Goal: Task Accomplishment & Management: Use online tool/utility

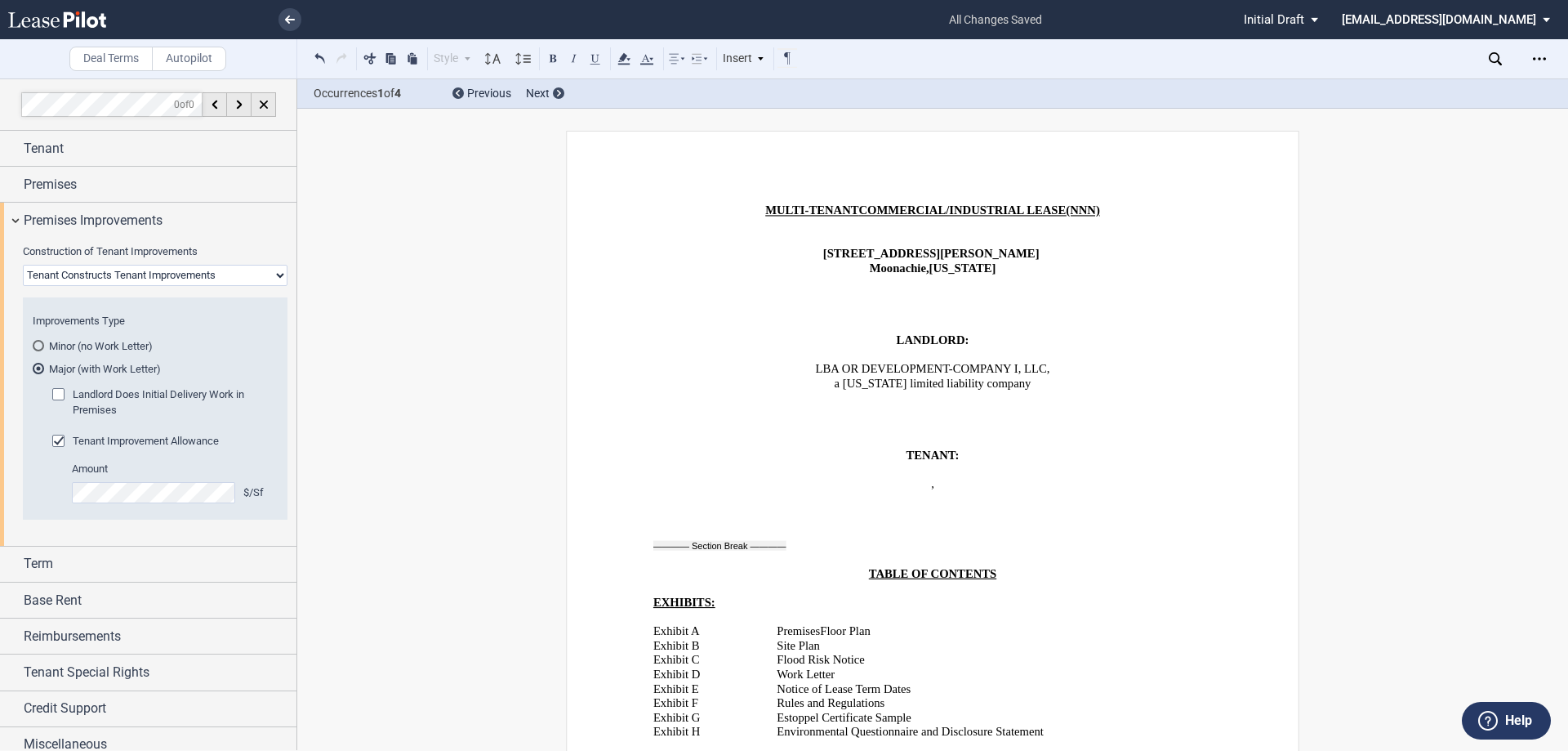
scroll to position [28200, 0]
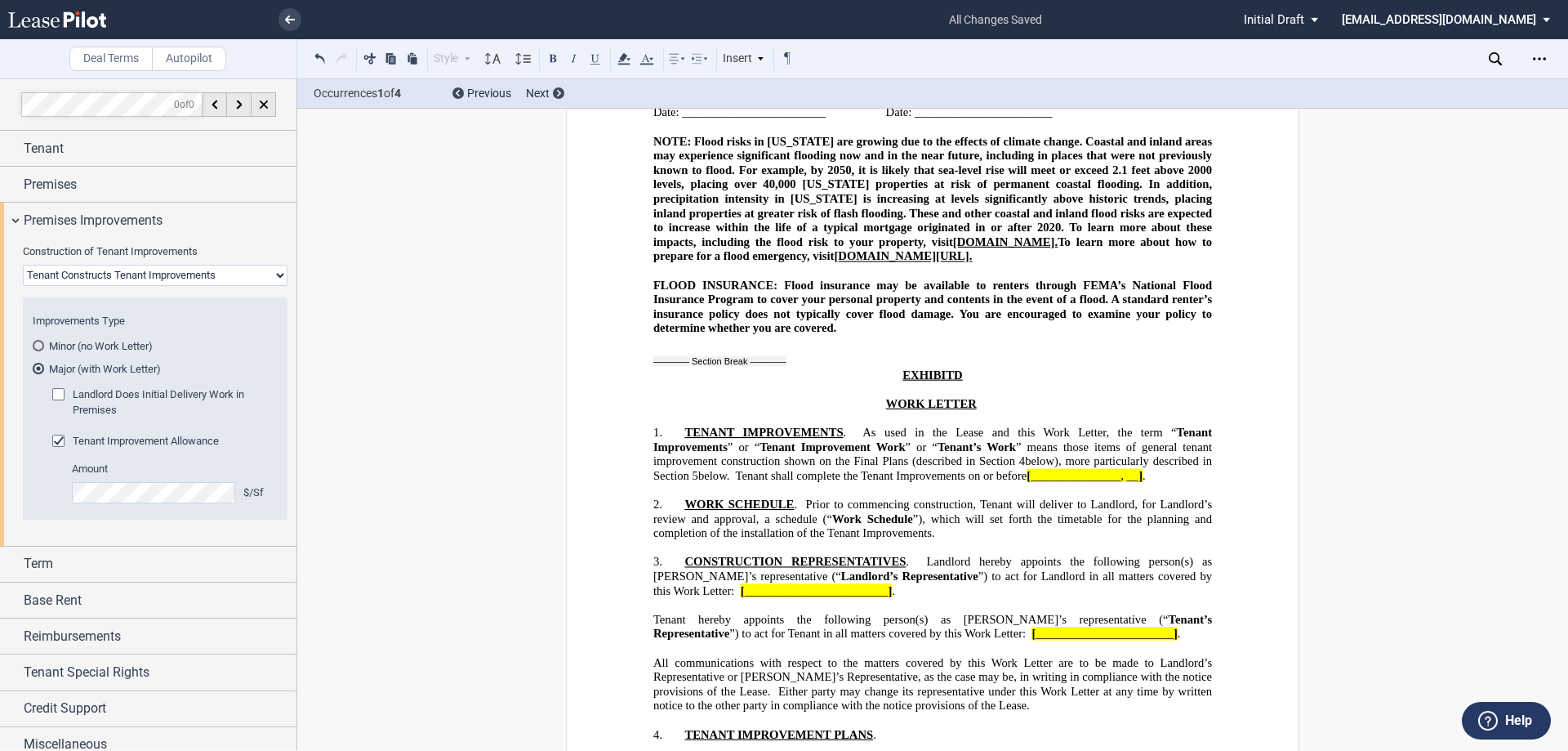
click at [1496, 58] on icon at bounding box center [1495, 59] width 13 height 13
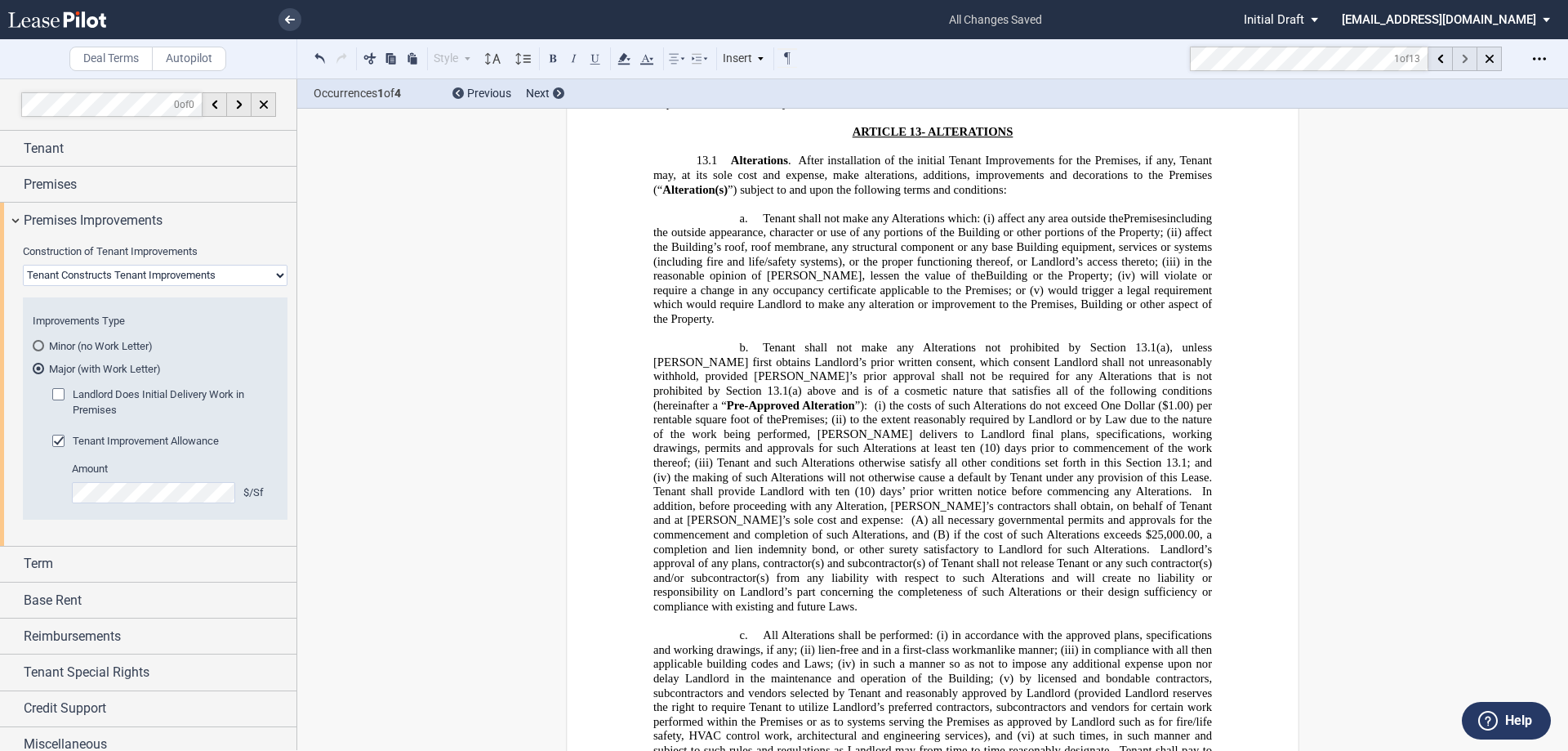
click at [1470, 58] on div at bounding box center [1465, 58] width 24 height 24
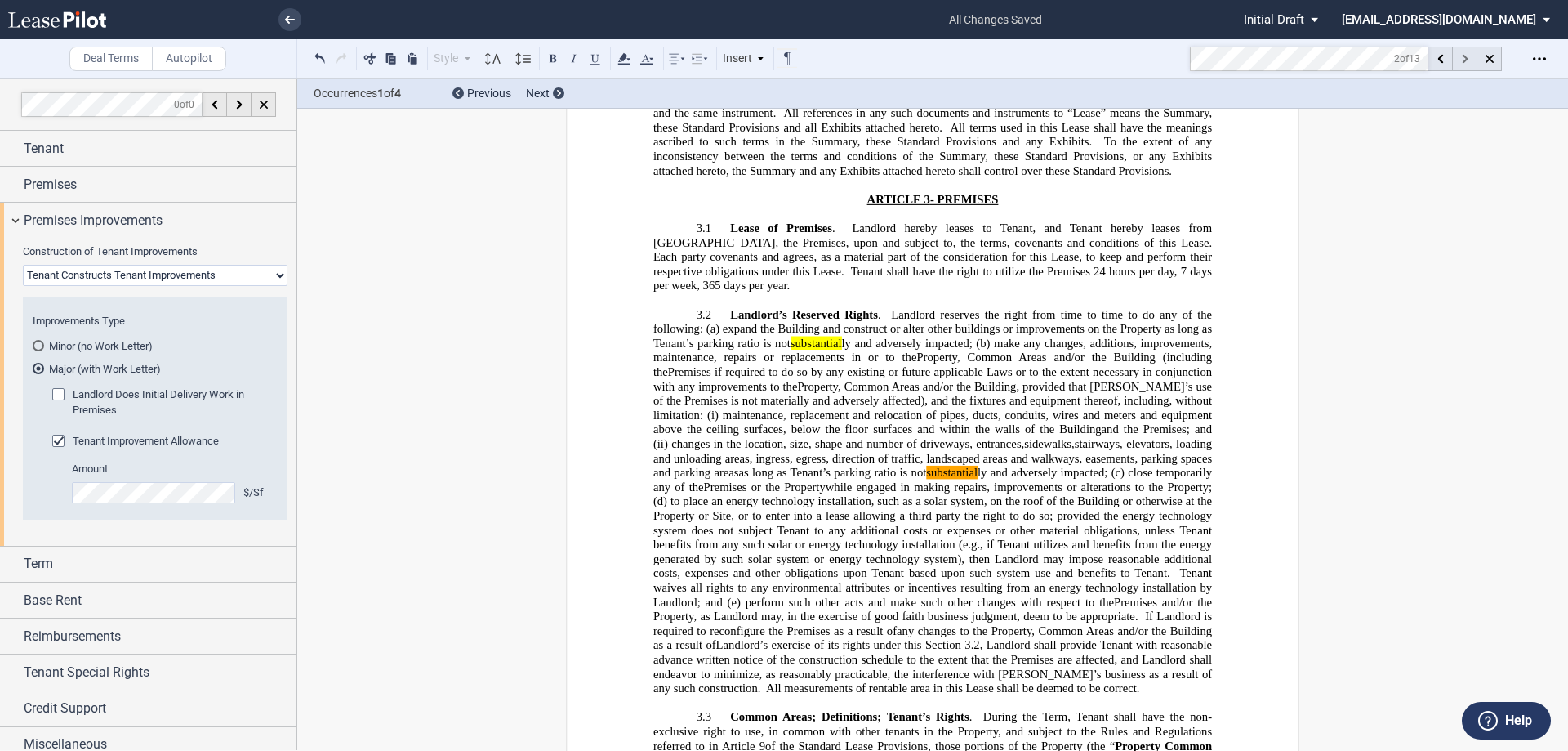
scroll to position [2473, 0]
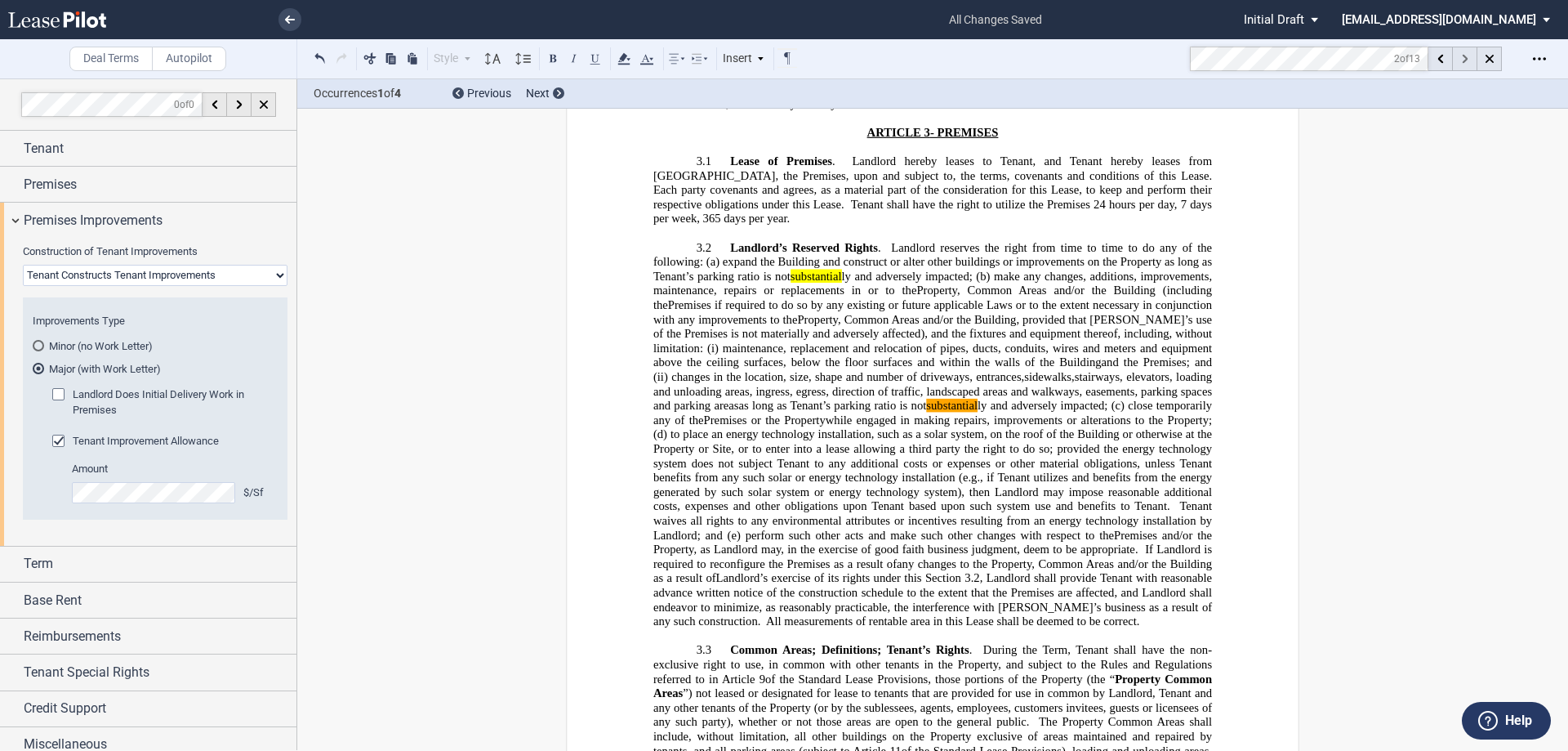
click at [1470, 58] on div at bounding box center [1465, 58] width 24 height 24
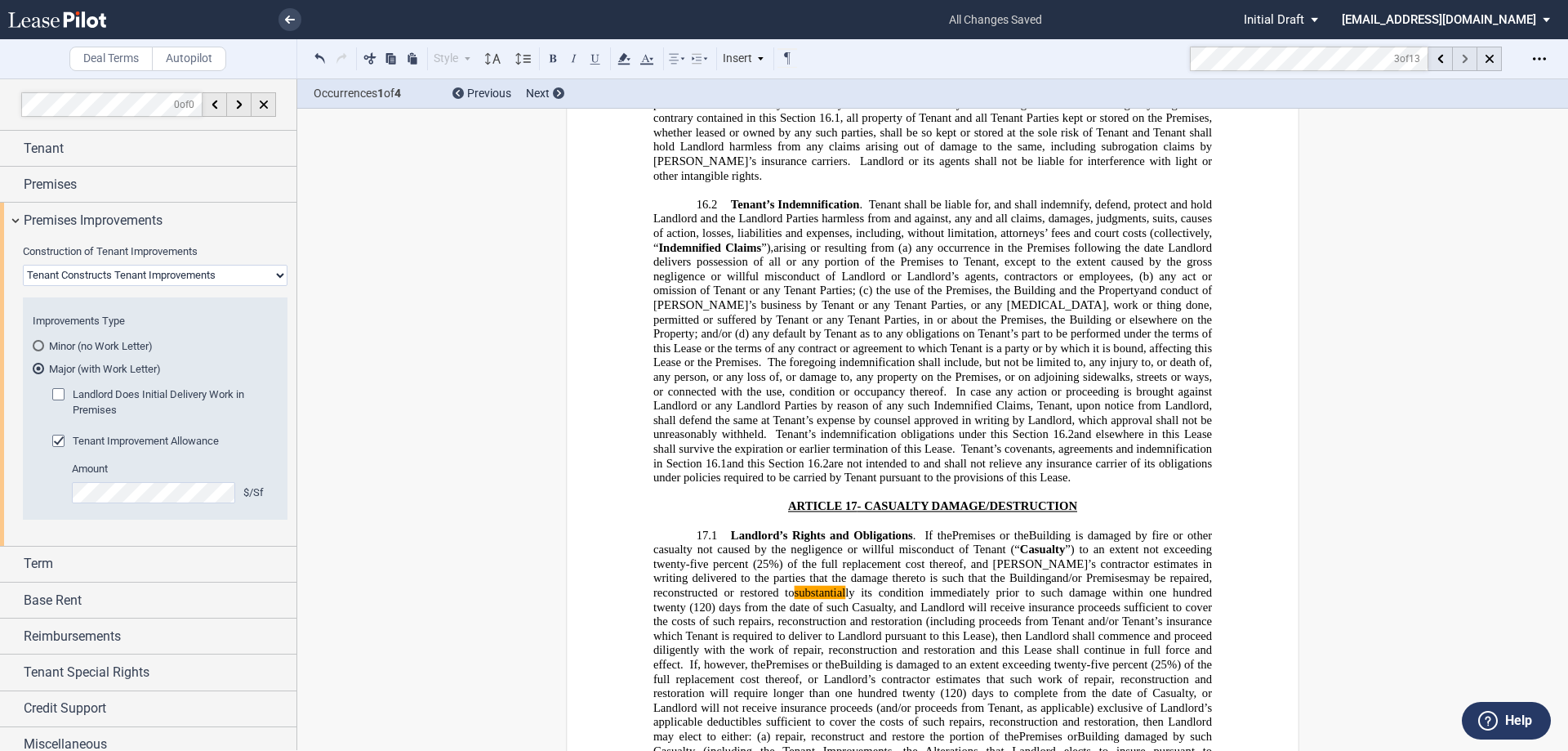
click at [1470, 58] on div at bounding box center [1465, 58] width 24 height 24
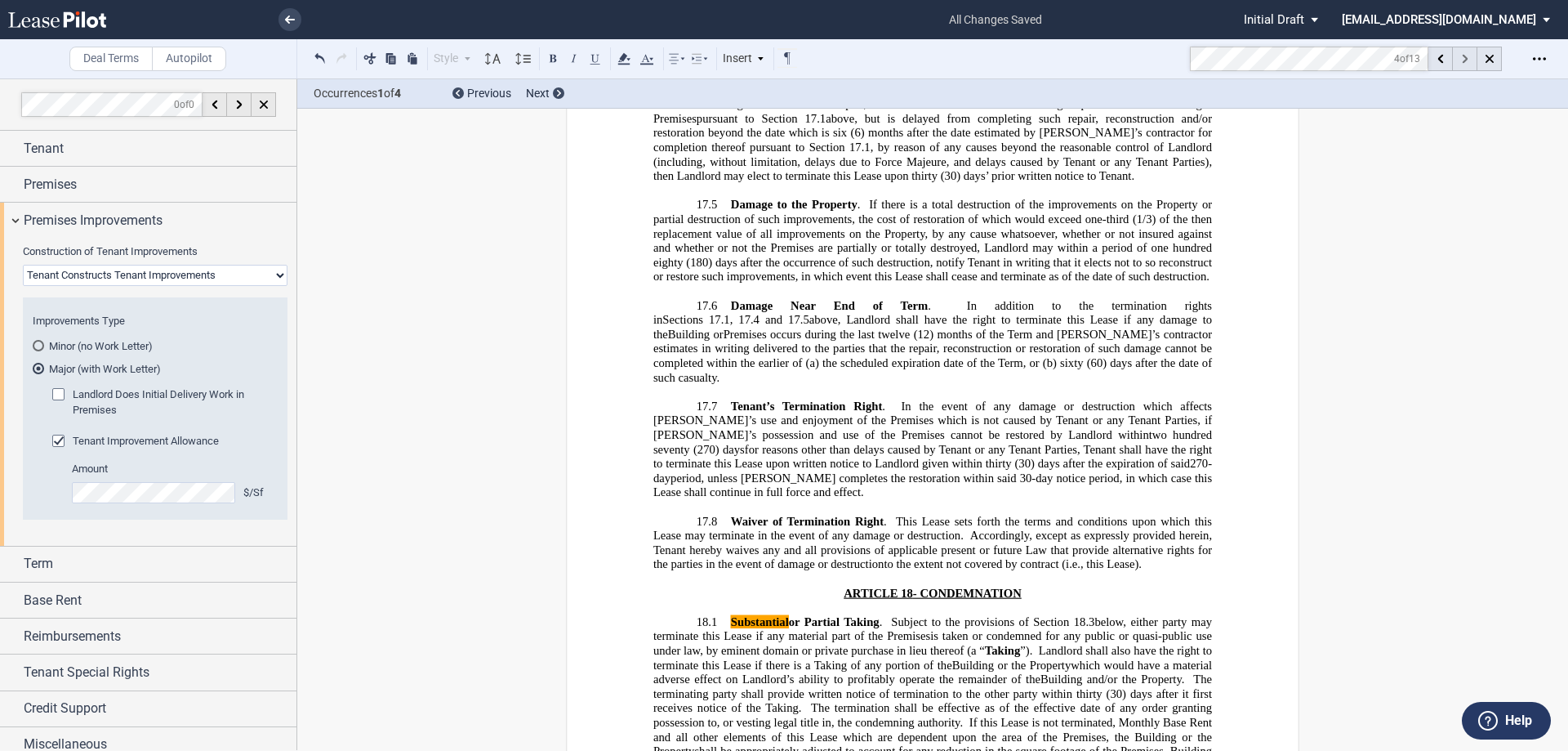
click at [1470, 58] on div at bounding box center [1465, 58] width 24 height 24
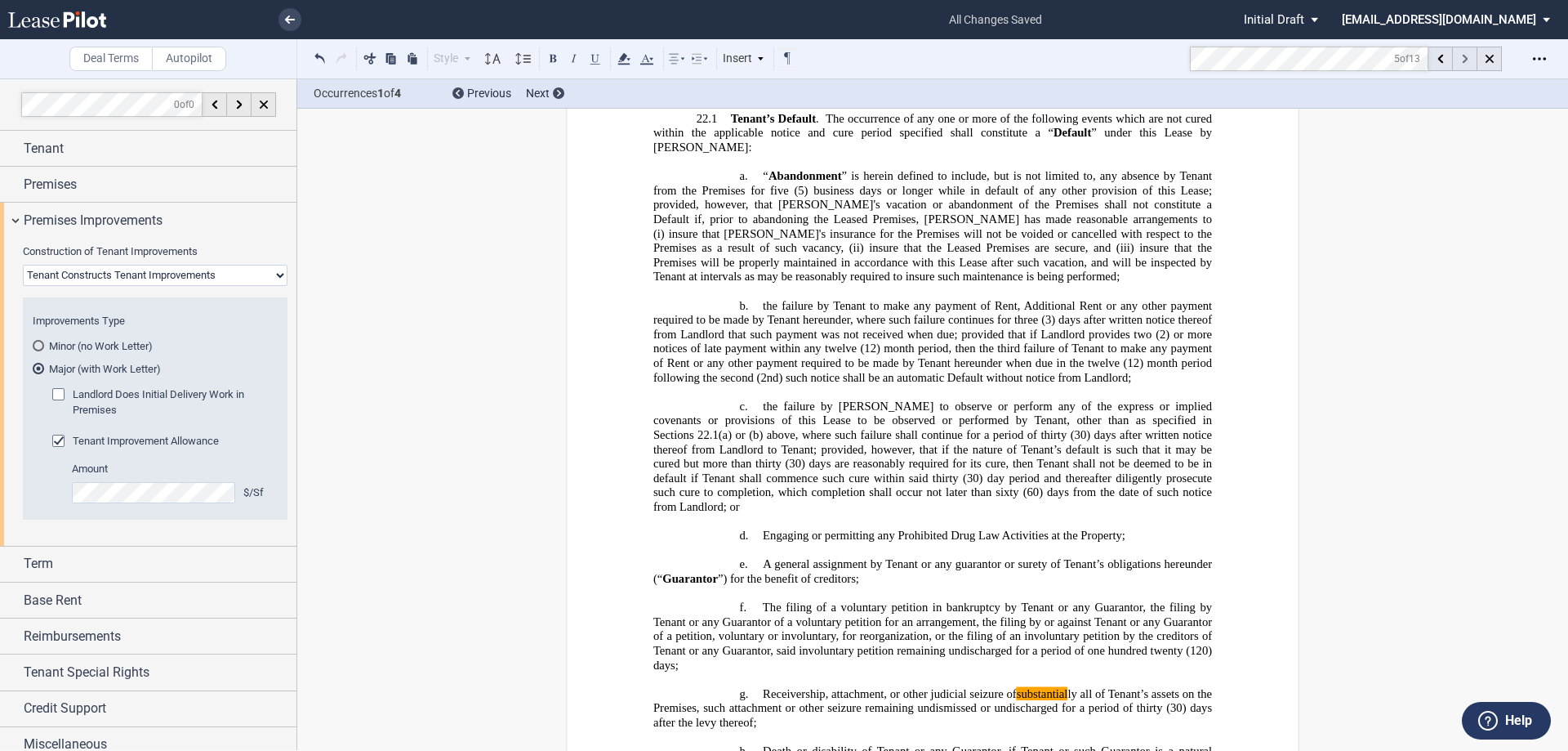
click at [1470, 58] on div at bounding box center [1465, 58] width 24 height 24
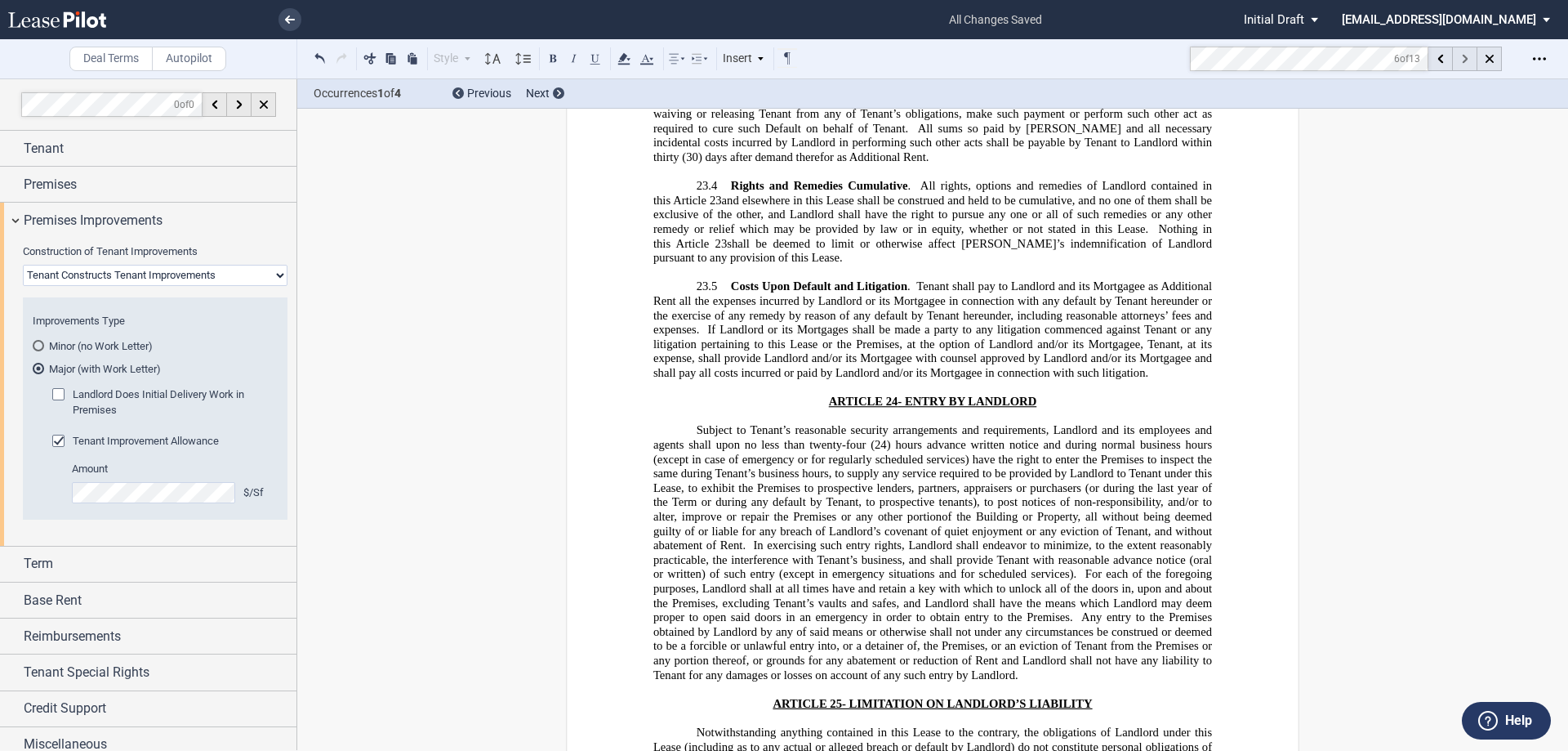
scroll to position [21617, 0]
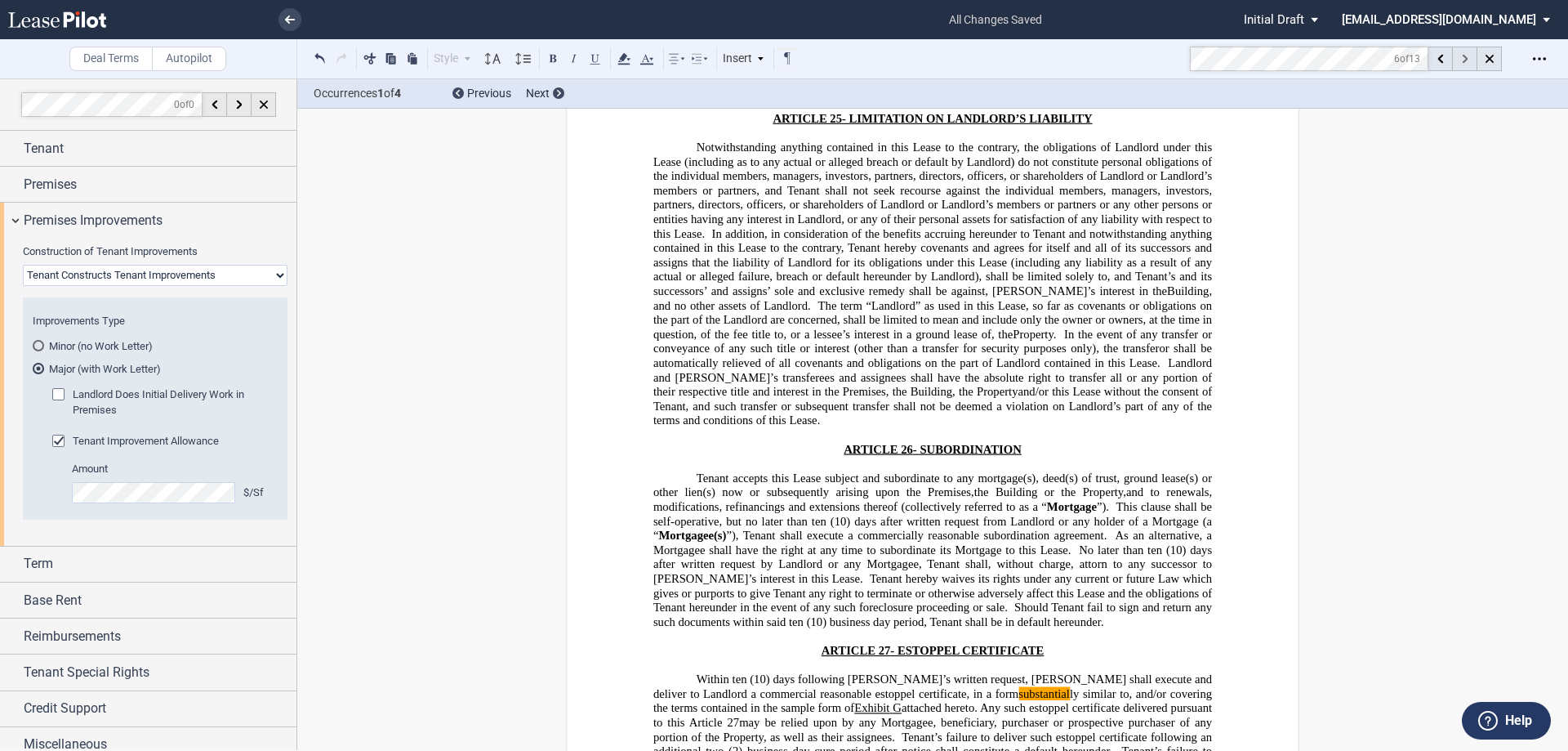
click at [1470, 58] on div at bounding box center [1465, 58] width 24 height 24
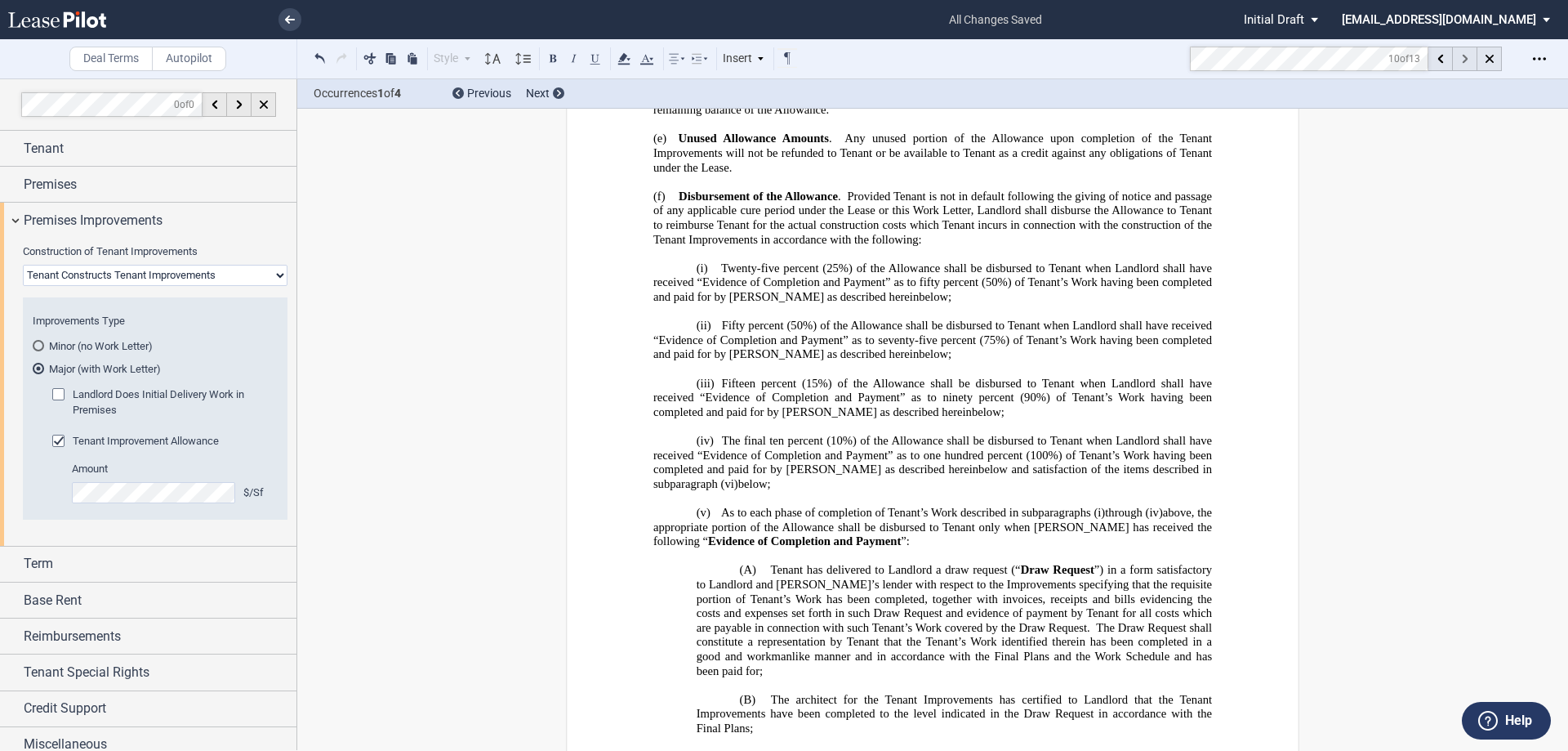
scroll to position [31721, 0]
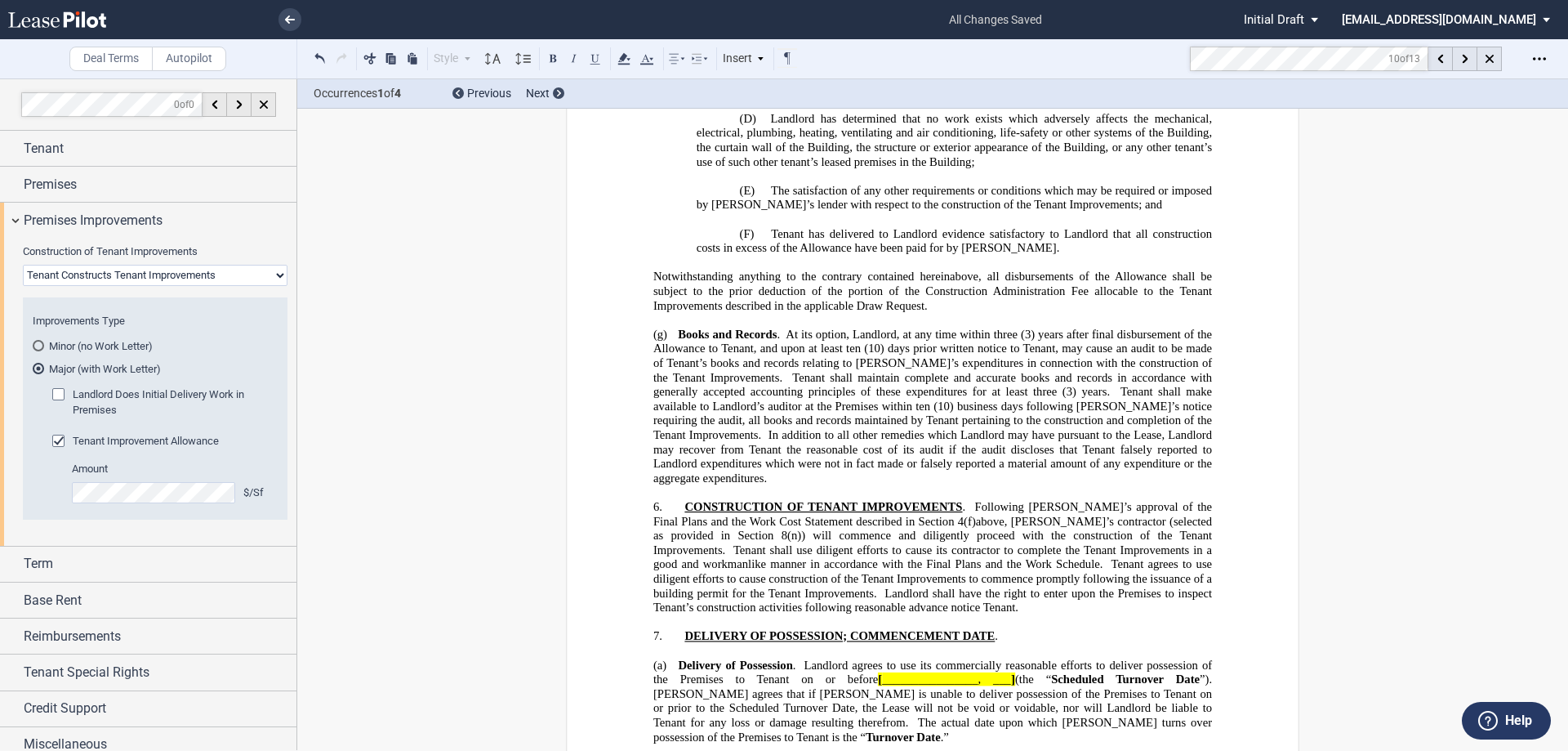
drag, startPoint x: 1048, startPoint y: 409, endPoint x: 1068, endPoint y: 522, distance: 114.8
drag, startPoint x: 1070, startPoint y: 523, endPoint x: 1051, endPoint y: 403, distance: 121.5
drag, startPoint x: 1086, startPoint y: 427, endPoint x: 1046, endPoint y: 402, distance: 47.2
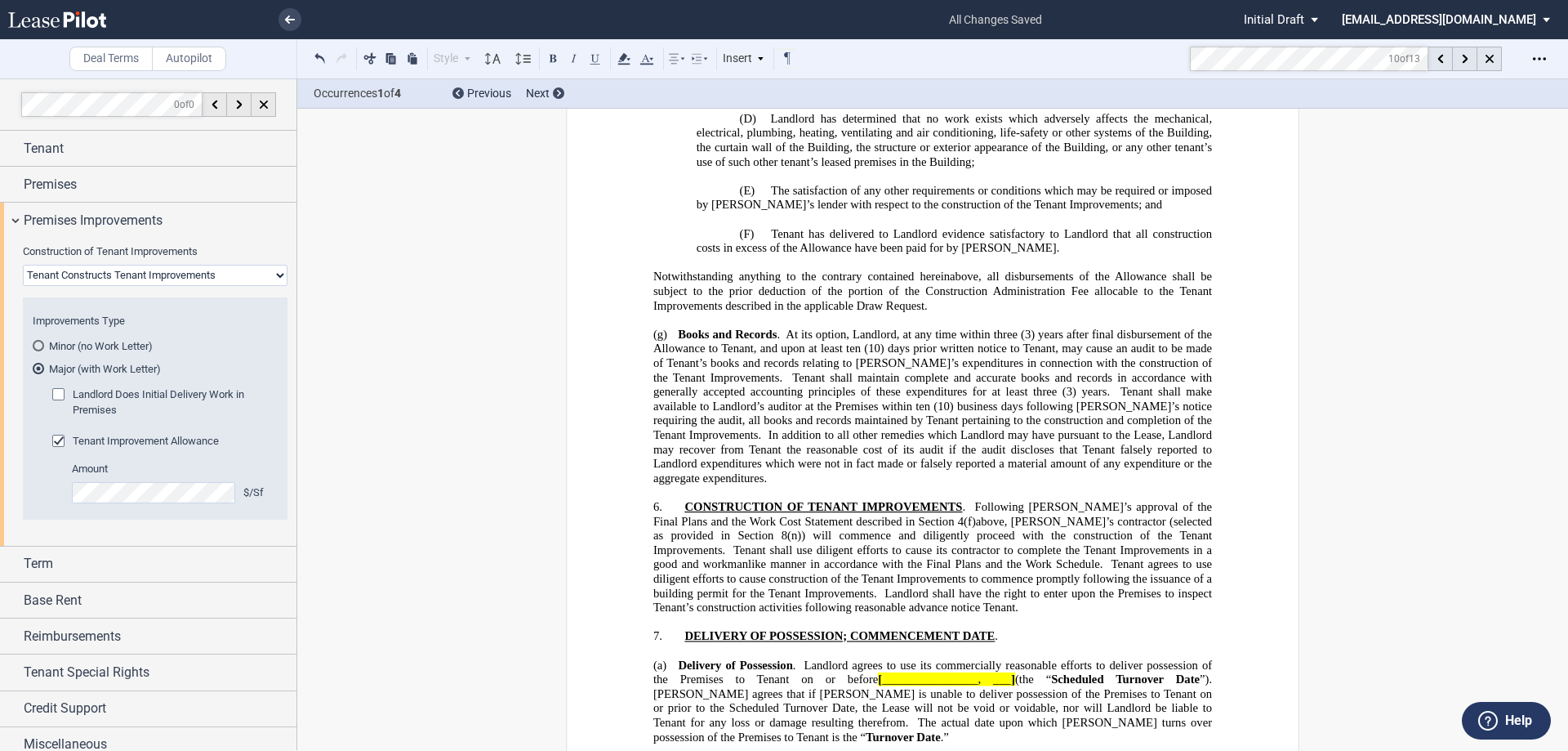
drag, startPoint x: 1050, startPoint y: 403, endPoint x: 1069, endPoint y: 527, distance: 125.4
drag, startPoint x: 1043, startPoint y: 496, endPoint x: 1065, endPoint y: 520, distance: 32.6
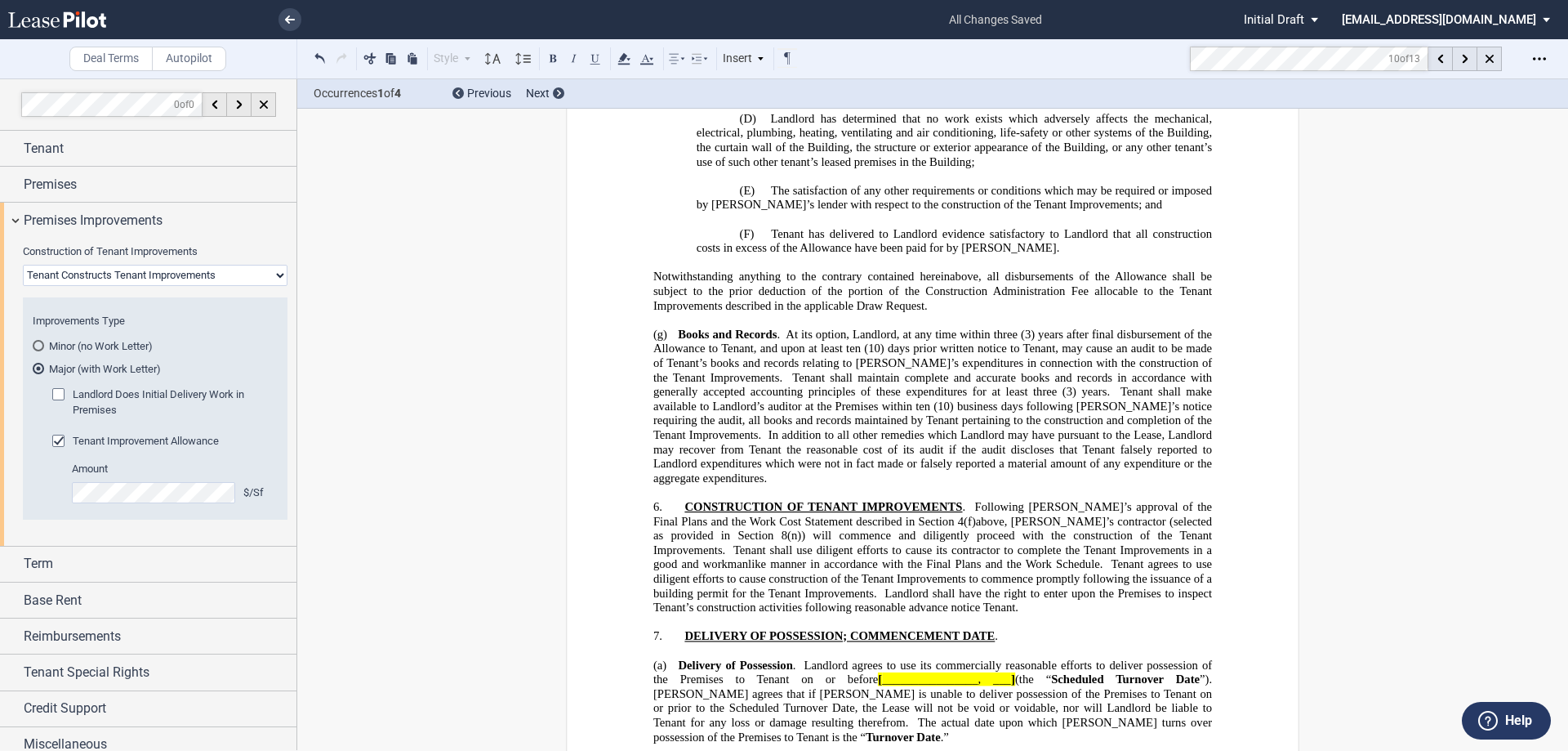
drag, startPoint x: 1072, startPoint y: 524, endPoint x: 1048, endPoint y: 401, distance: 125.3
click at [57, 341] on md-radio-button "Minor (no Work Letter)" at bounding box center [155, 345] width 245 height 15
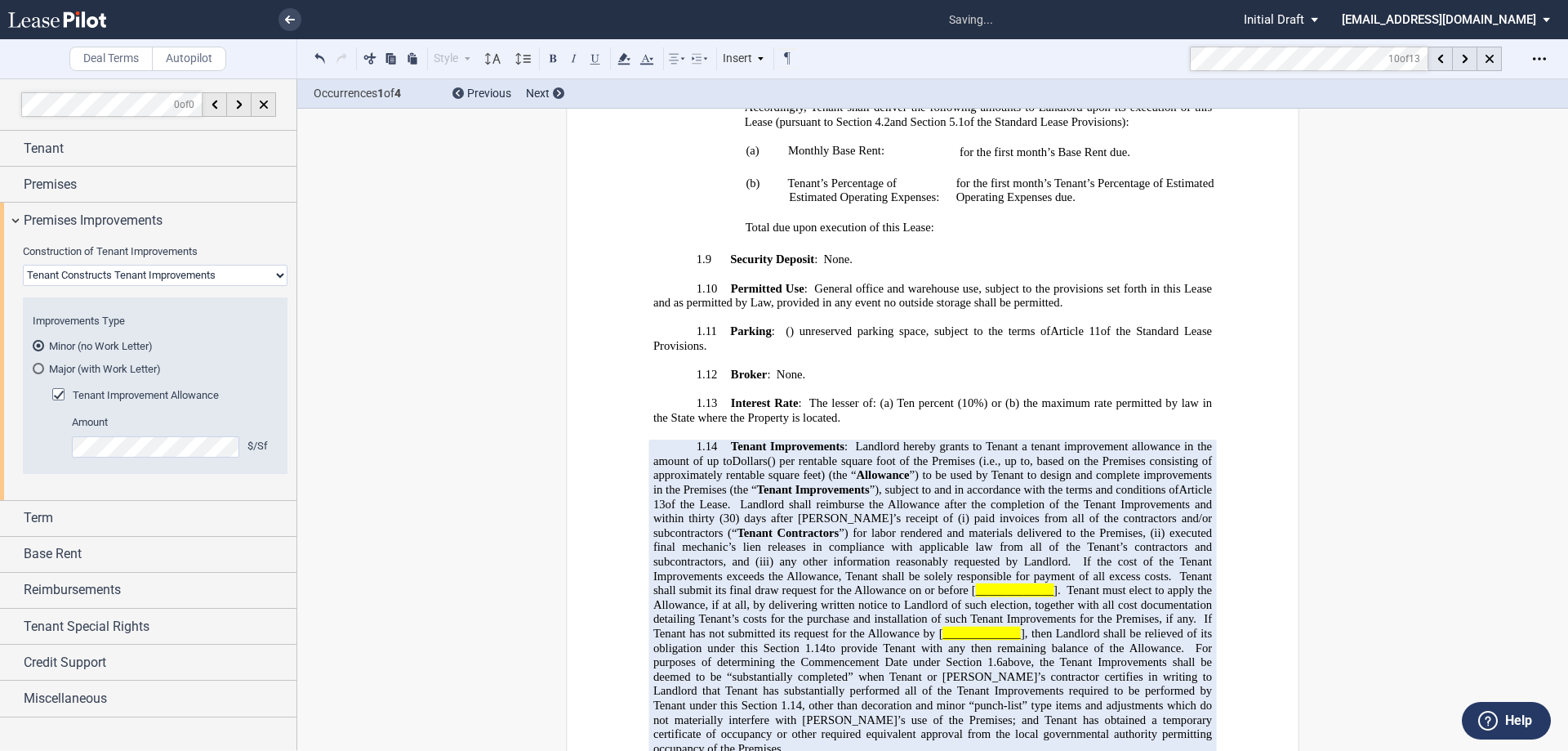
scroll to position [1836, 0]
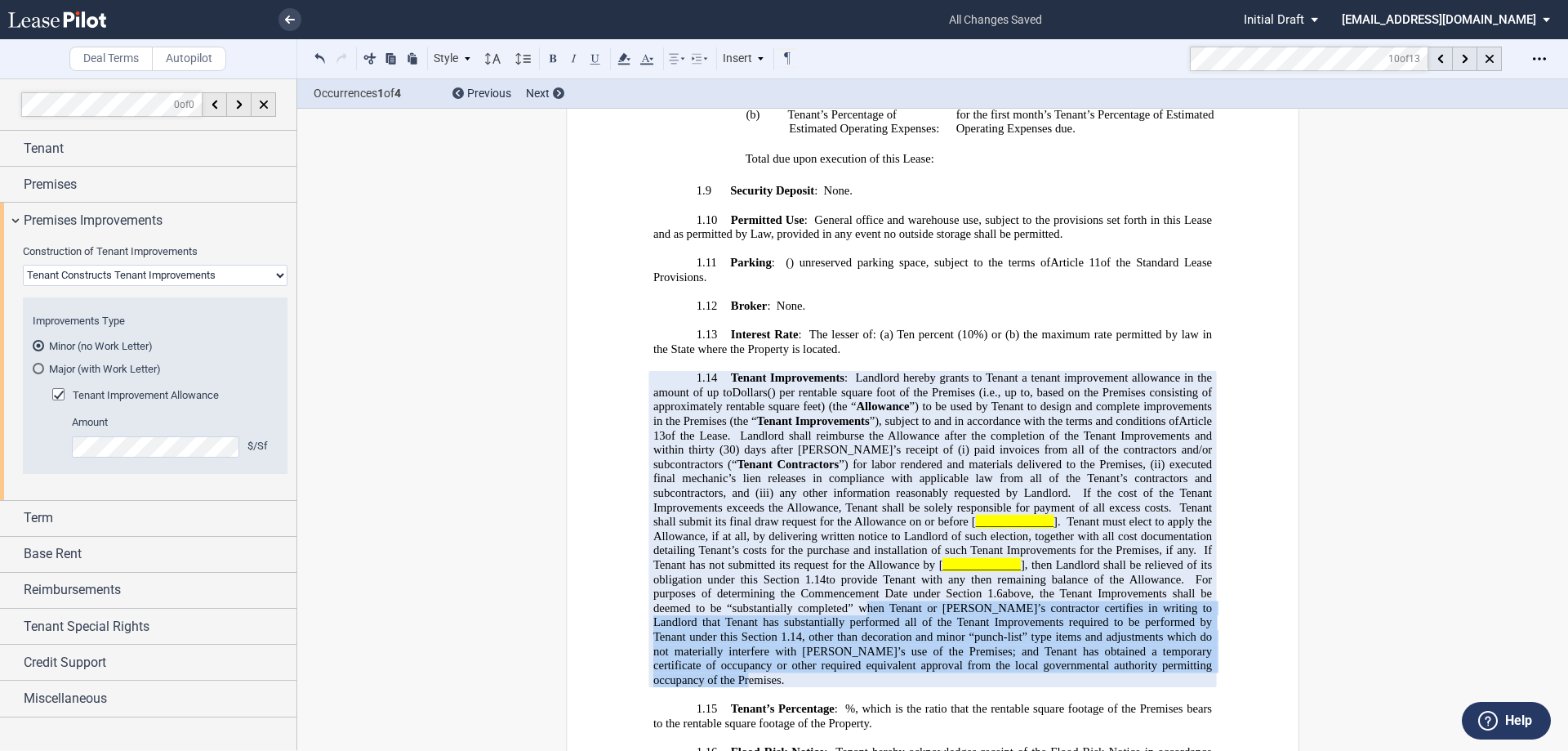
drag, startPoint x: 973, startPoint y: 565, endPoint x: 859, endPoint y: 641, distance: 137.0
click at [859, 641] on p "1.14 Tenant Improvements : Landlord hereby grants to Tenant a tenant improvemen…" at bounding box center [933, 528] width 559 height 316
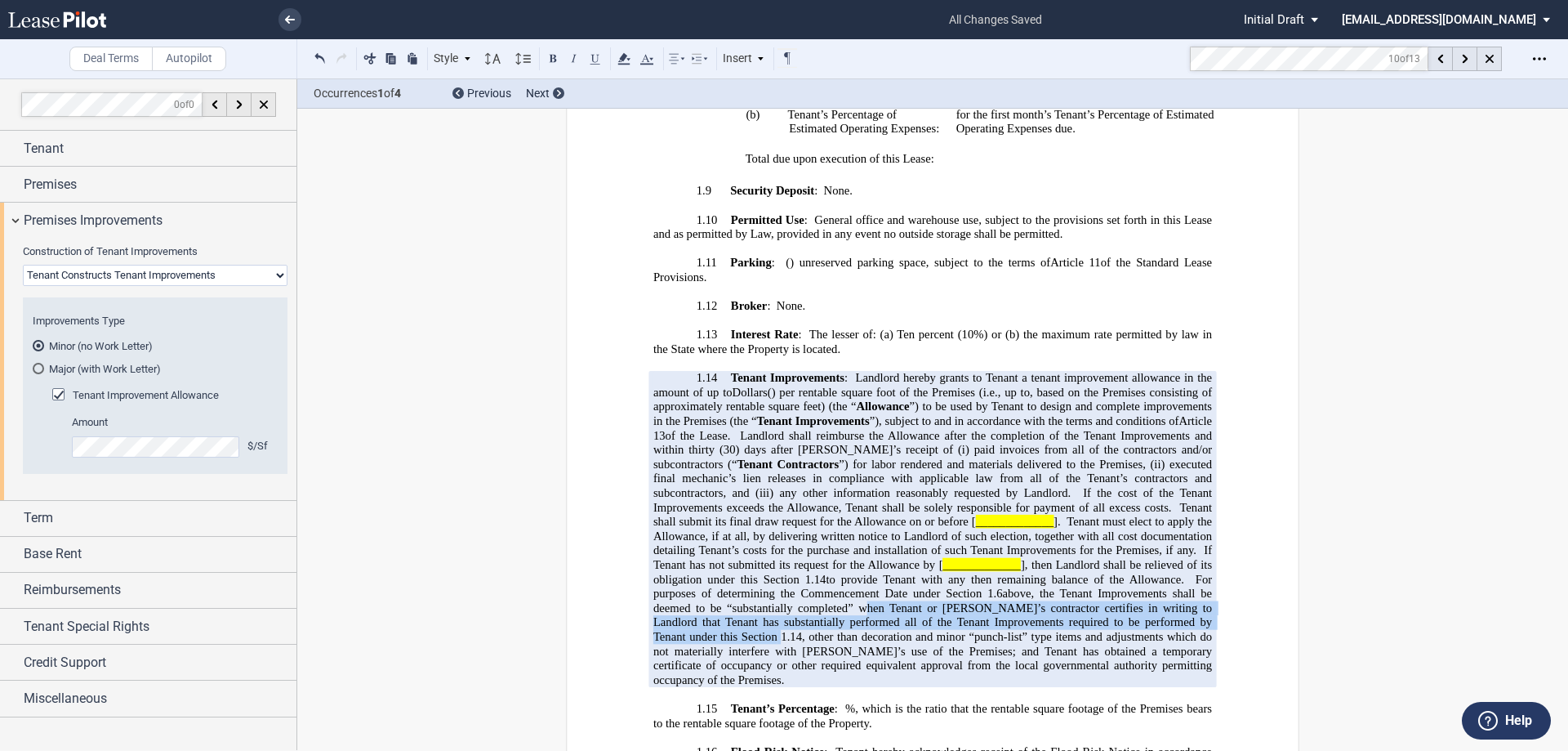
copy span "when Tenant or [PERSON_NAME]’s contractor certifies in writing to Landlord that…"
click at [81, 281] on select "Landlord Constructs Tenant Improvements Tenant Constructs Tenant Improvements "…" at bounding box center [154, 275] width 264 height 21
select select "landlord"
click at [23, 265] on select "Landlord Constructs Tenant Improvements Tenant Constructs Tenant Improvements "…" at bounding box center [154, 275] width 264 height 21
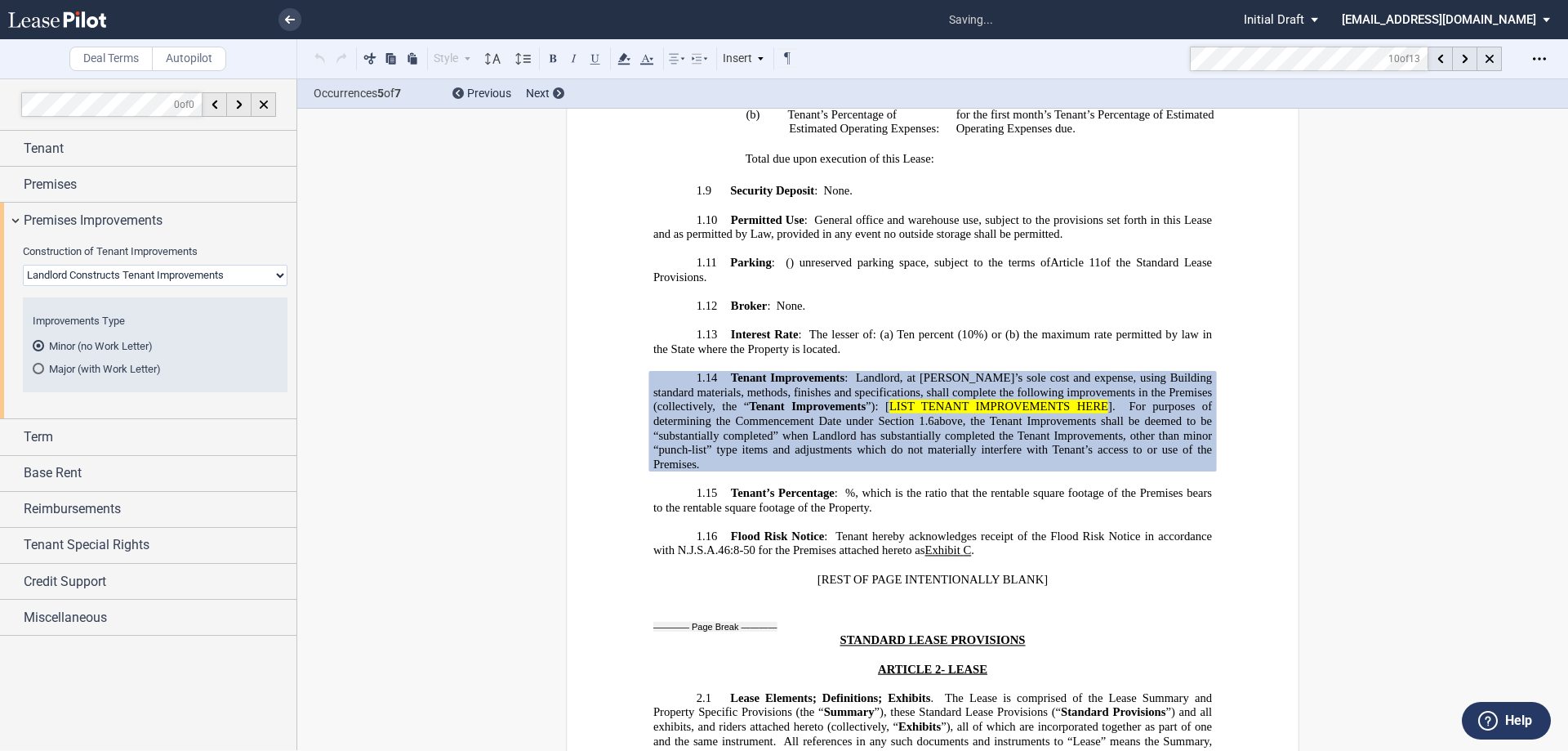
click at [1054, 414] on span "above, the Tenant Improvements shall be deemed to be “substantially completed” …" at bounding box center [935, 442] width 562 height 57
drag, startPoint x: 809, startPoint y: 391, endPoint x: 817, endPoint y: 426, distance: 35.9
click at [817, 426] on p "1.14 Tenant Improvements : Landlord, at [PERSON_NAME]’s sole cost and expense, …" at bounding box center [933, 421] width 559 height 100
click at [69, 614] on span "Miscellaneous" at bounding box center [65, 618] width 83 height 20
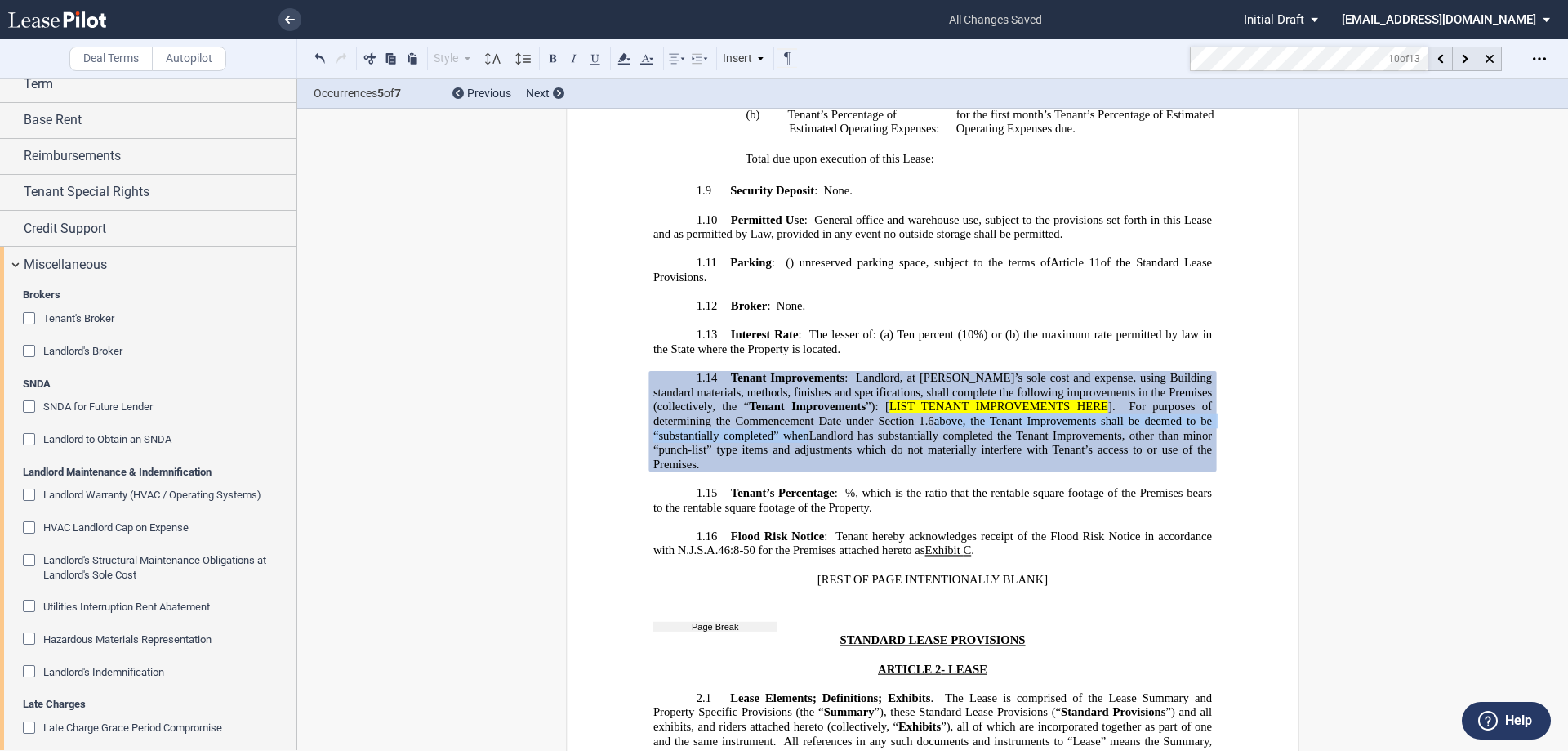
scroll to position [367, 0]
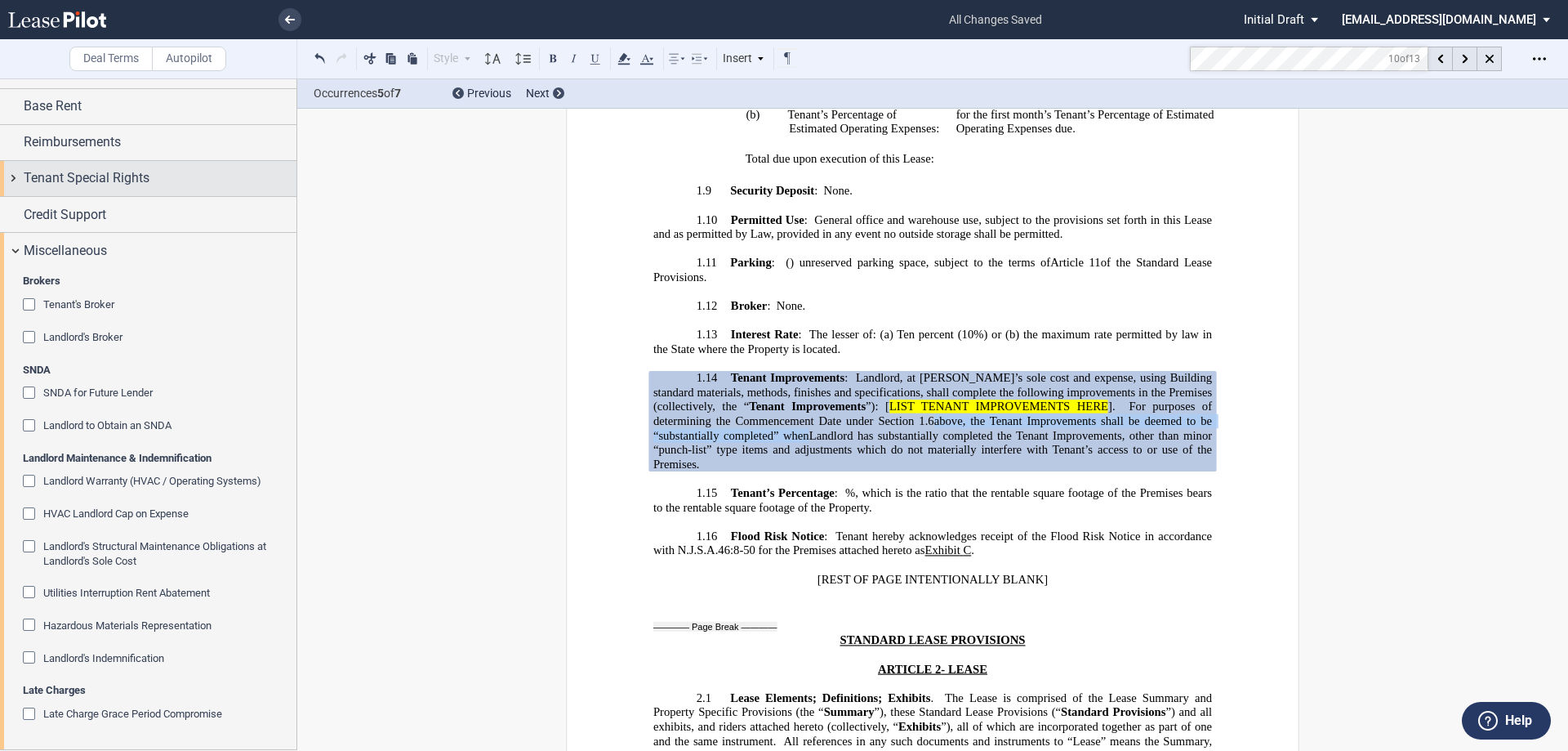
click at [124, 184] on span "Tenant Special Rights" at bounding box center [86, 179] width 126 height 20
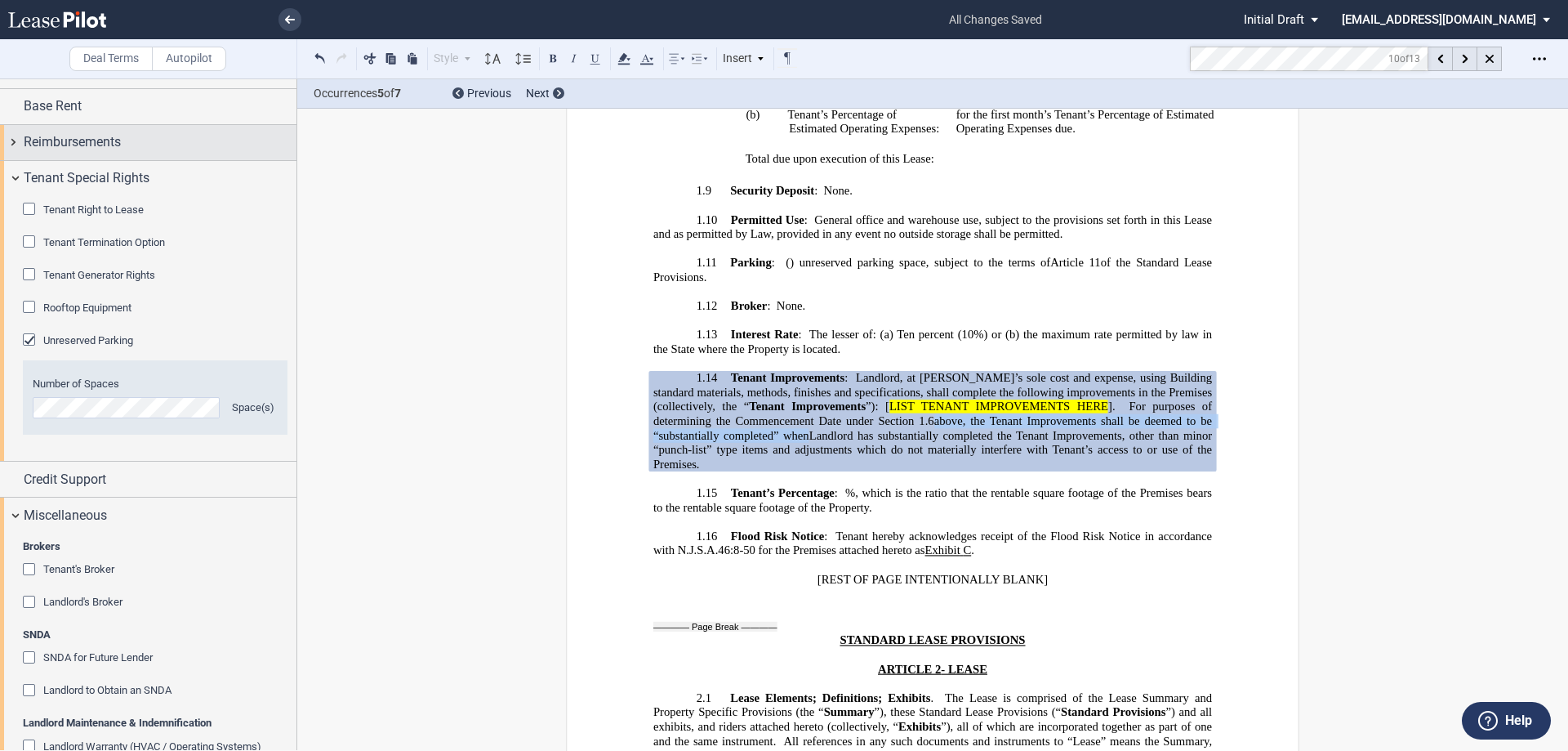
click at [128, 147] on div "Reimbursements" at bounding box center [159, 143] width 273 height 20
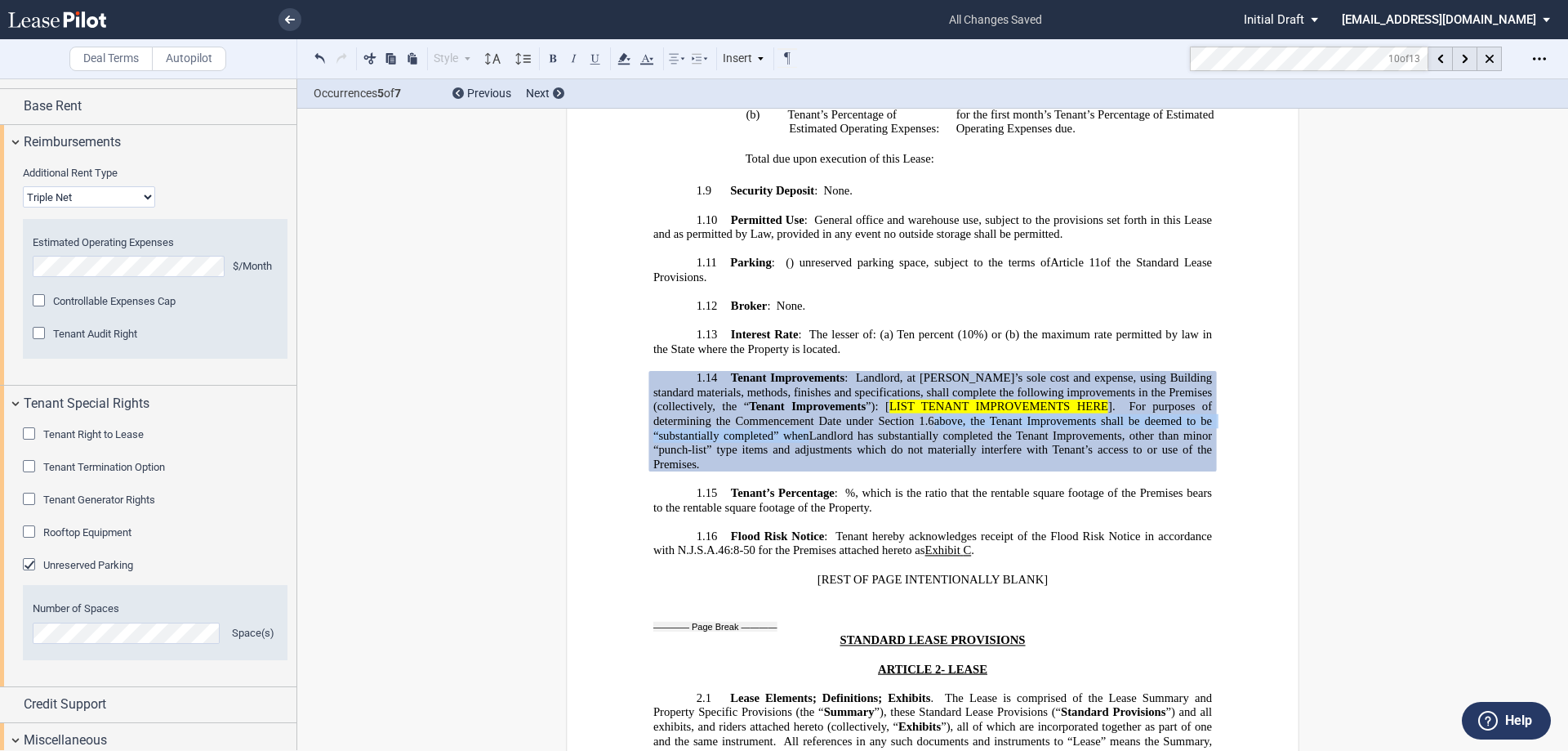
click at [97, 307] on div "Controllable Expenses Cap" at bounding box center [114, 302] width 123 height 15
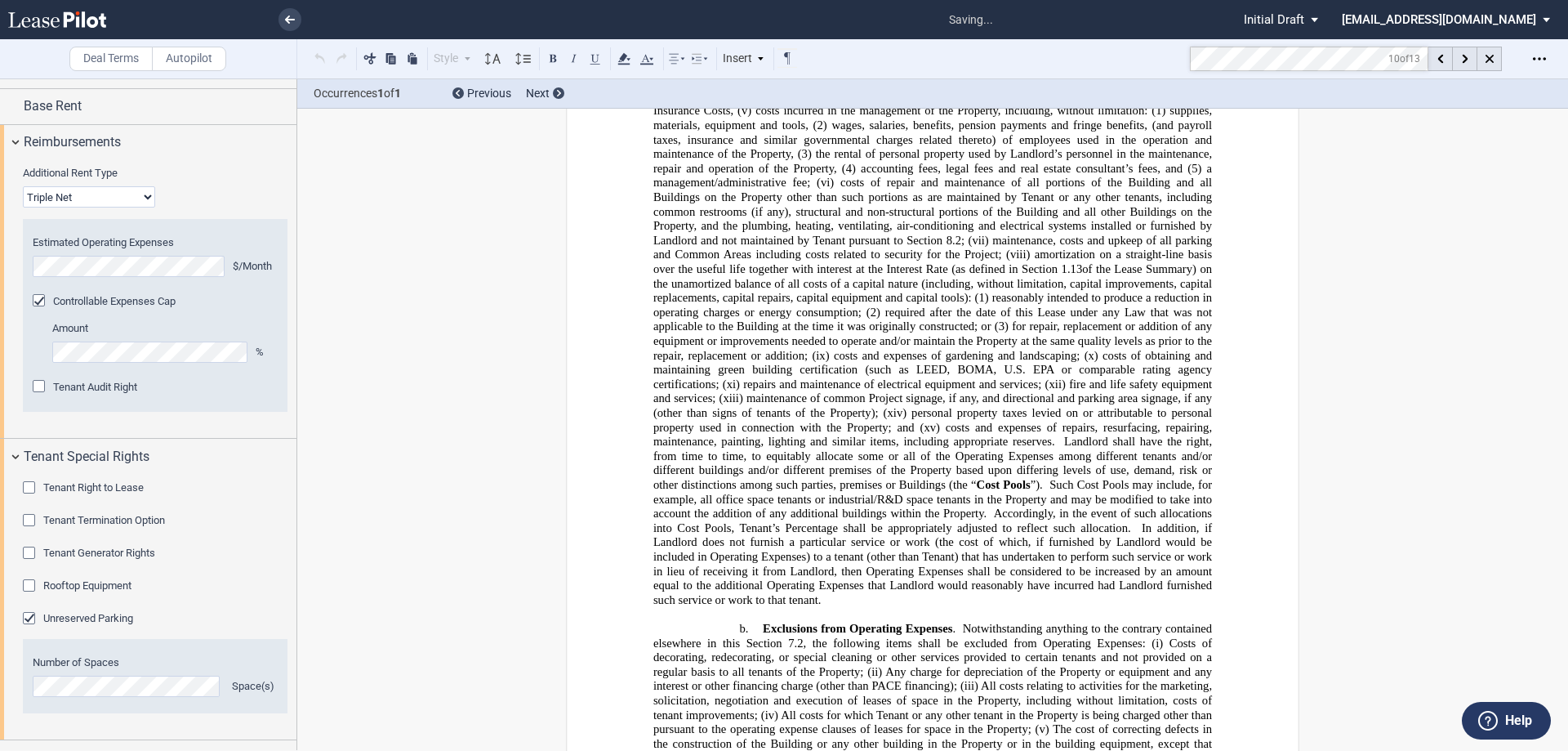
scroll to position [6278, 0]
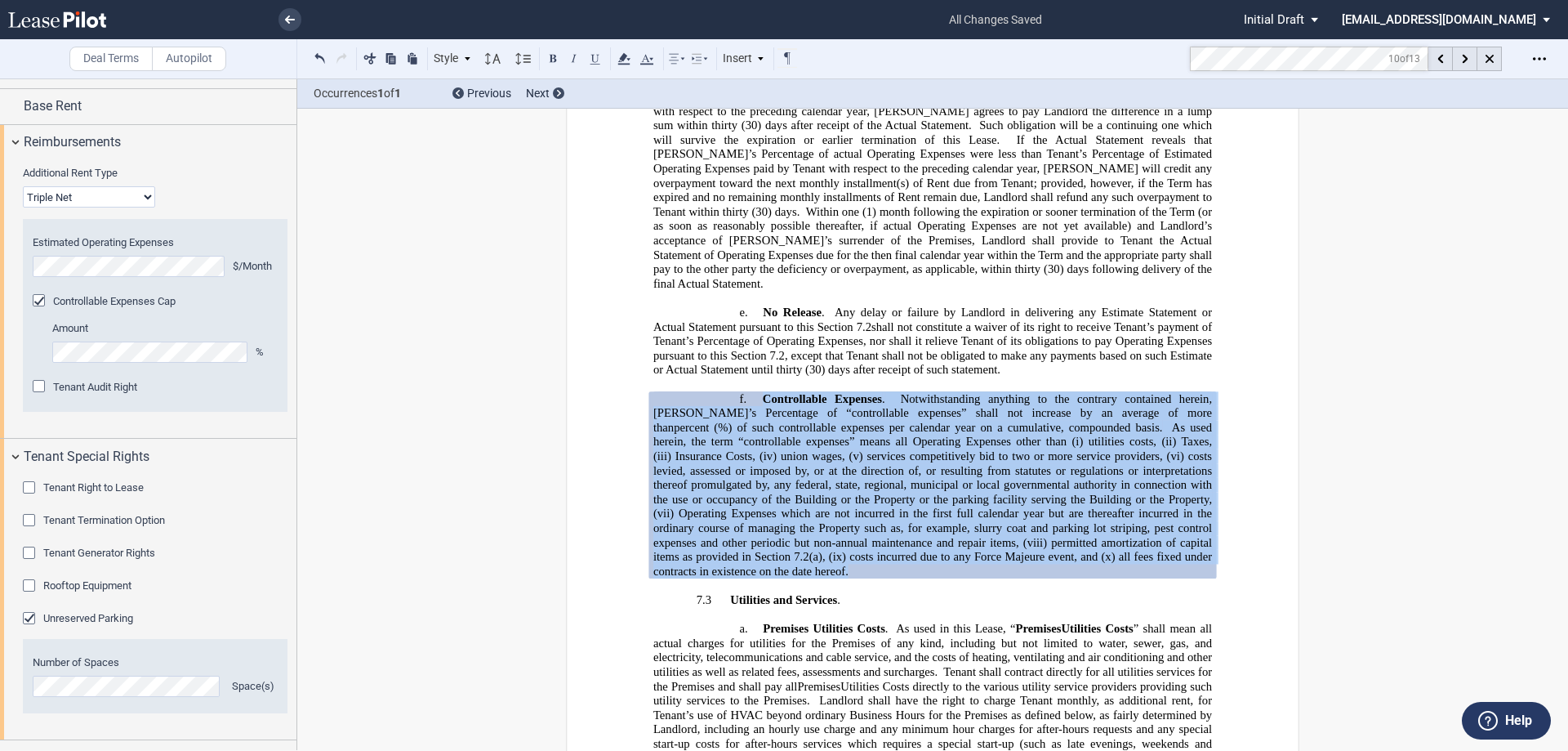
drag, startPoint x: 749, startPoint y: 459, endPoint x: 842, endPoint y: 294, distance: 189.4
click at [751, 391] on p "f. Controllable Expenses . Notwithstanding anything to the contrary contained h…" at bounding box center [933, 485] width 559 height 187
copy span "Loremipsumdo Sitametc . Adipiscingelits doeiusmo te inc utlabore etdolorem aliq…"
